Goal: Information Seeking & Learning: Learn about a topic

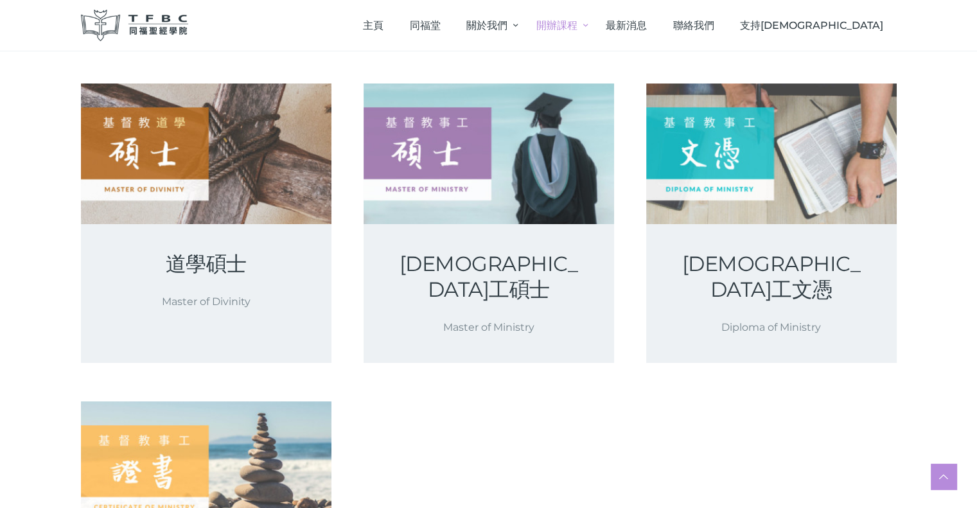
scroll to position [321, 0]
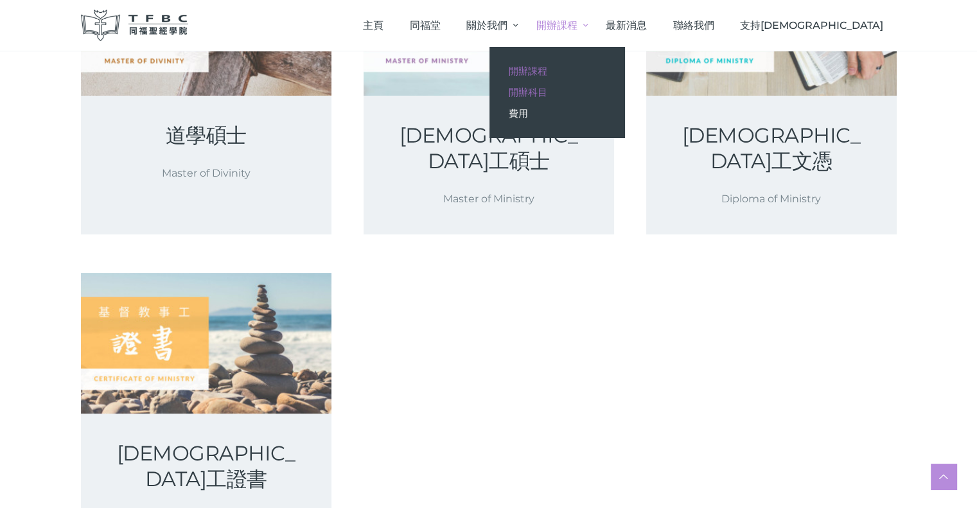
click at [548, 87] on span "開辦科目" at bounding box center [528, 92] width 39 height 12
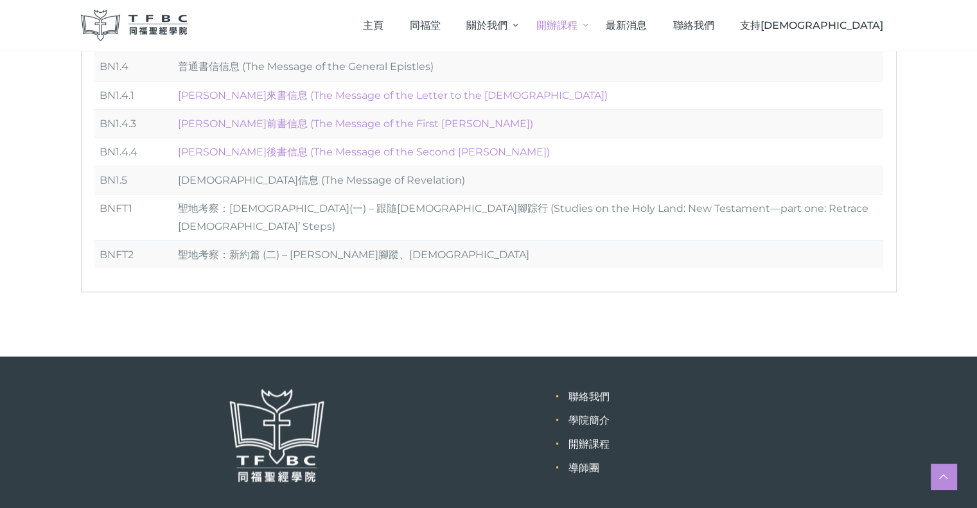
scroll to position [1221, 0]
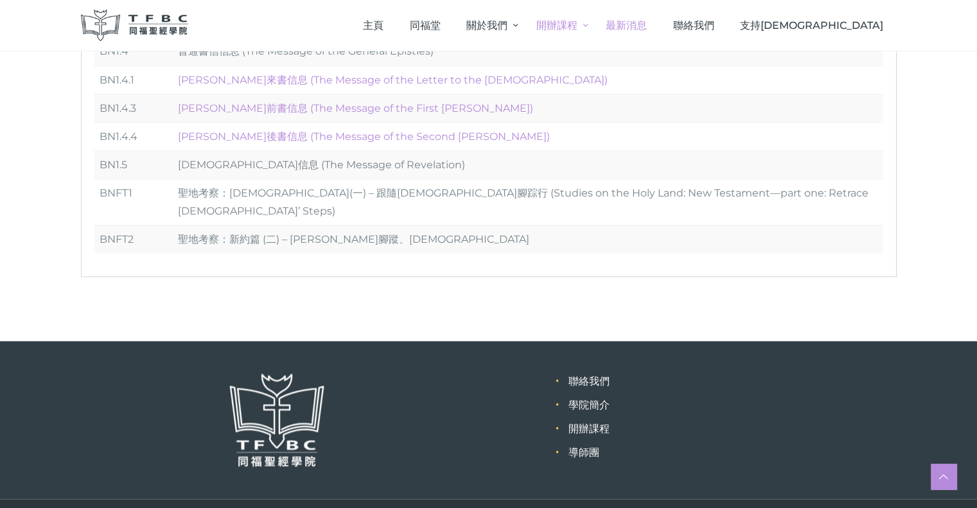
click at [647, 22] on span "最新消息" at bounding box center [626, 25] width 41 height 12
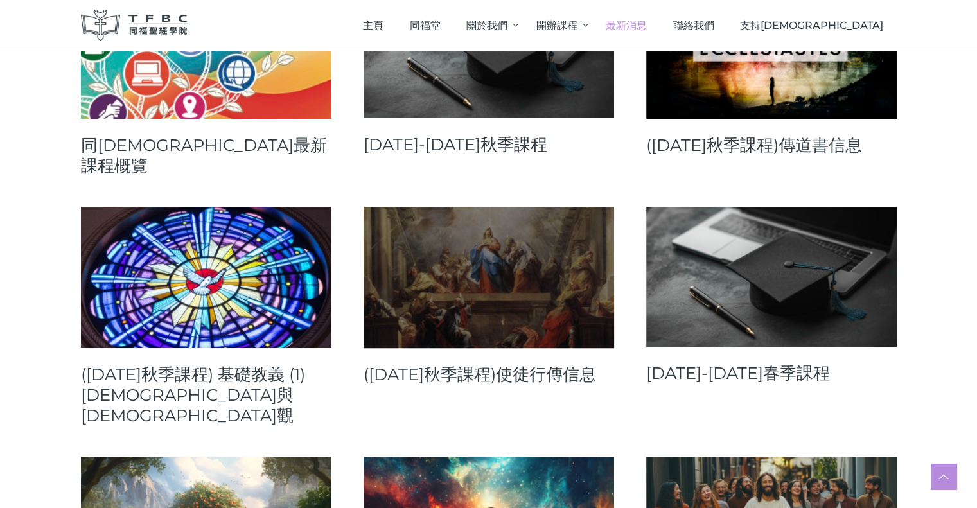
scroll to position [321, 0]
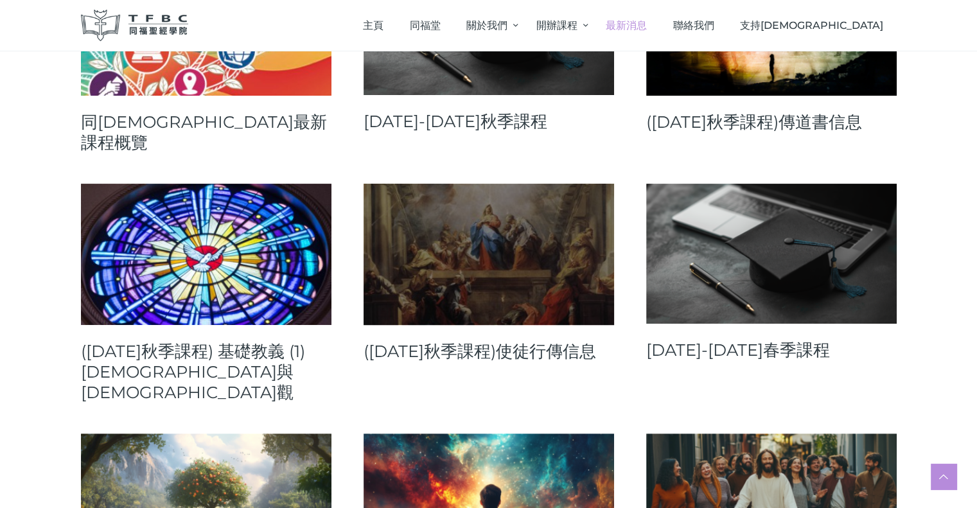
click at [560, 249] on link at bounding box center [489, 254] width 251 height 141
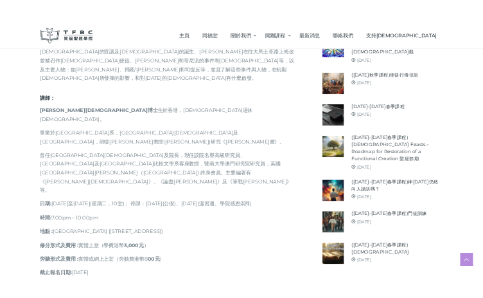
scroll to position [900, 0]
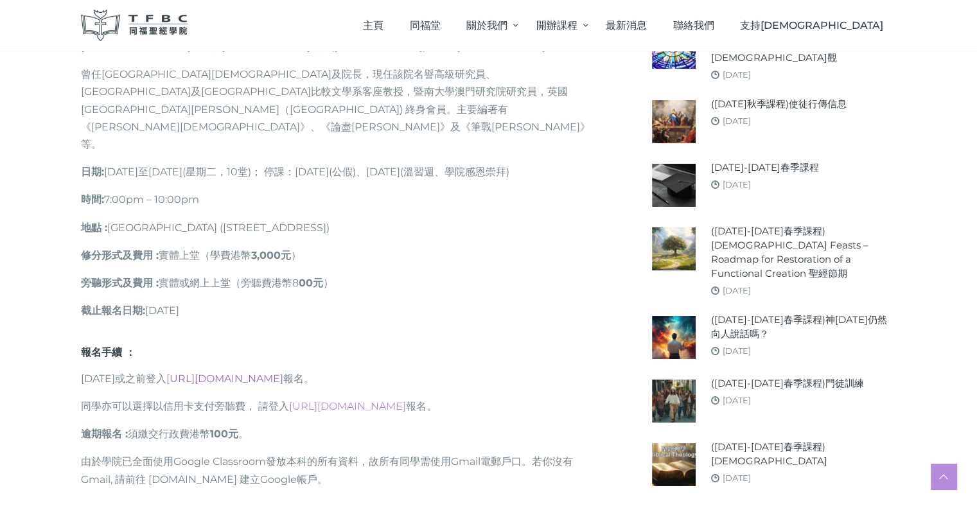
click at [283, 373] on link "[URL][DOMAIN_NAME]" at bounding box center [224, 379] width 117 height 12
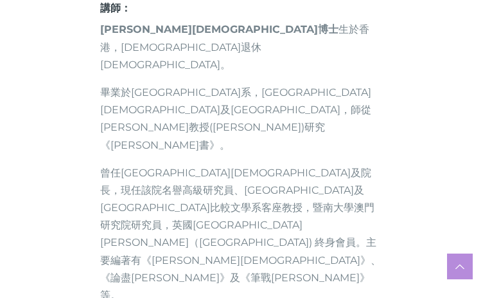
click at [0, 0] on div "主頁 [DEMOGRAPHIC_DATA] 關於我們 院長分享 學院簡介 信仰與方向 院董及行政人員 導師團 學院設施 開辦課程 開辦課程 開辦科目 費用 最…" at bounding box center [0, 0] width 0 height 0
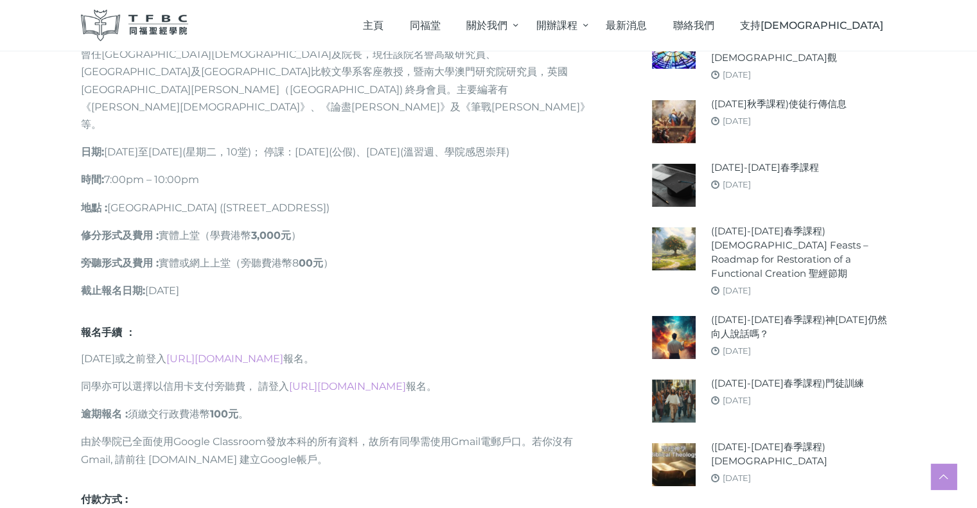
scroll to position [948, 0]
